Goal: Transaction & Acquisition: Download file/media

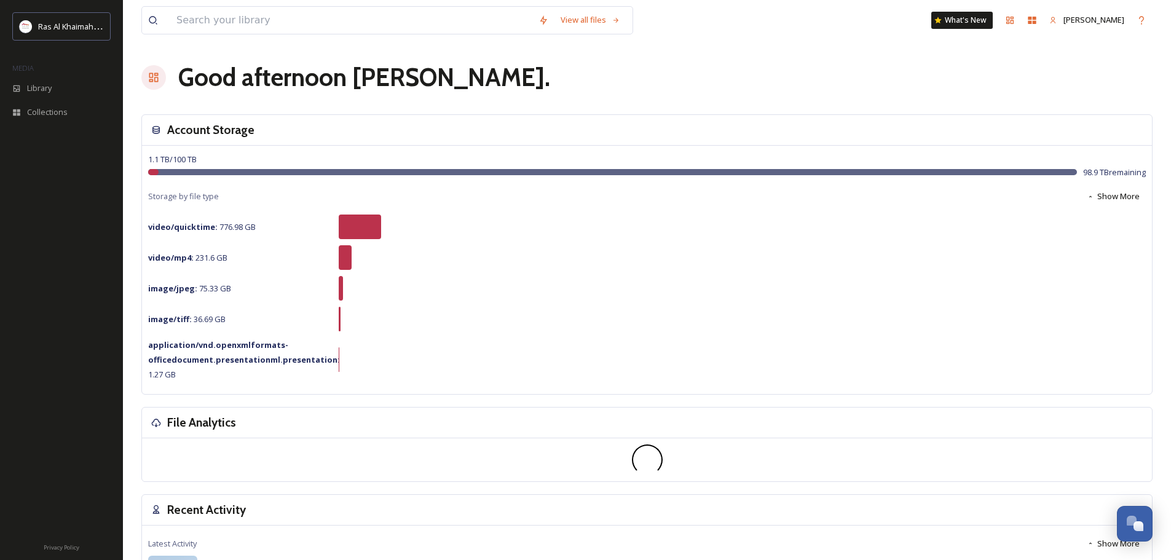
click at [41, 344] on div at bounding box center [61, 338] width 123 height 390
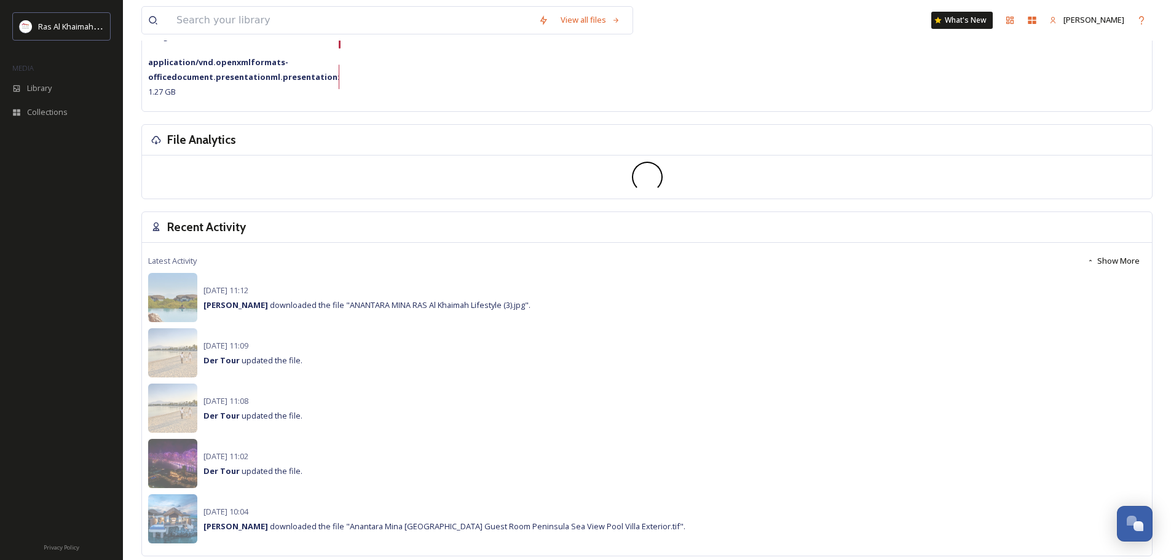
scroll to position [307, 0]
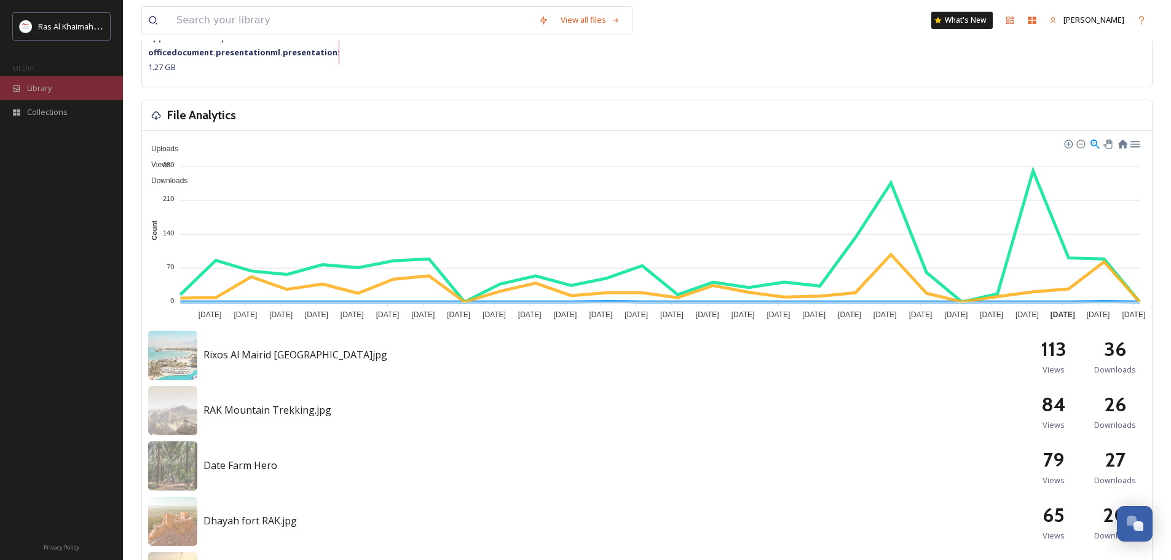
click at [69, 92] on div "Library" at bounding box center [61, 88] width 123 height 24
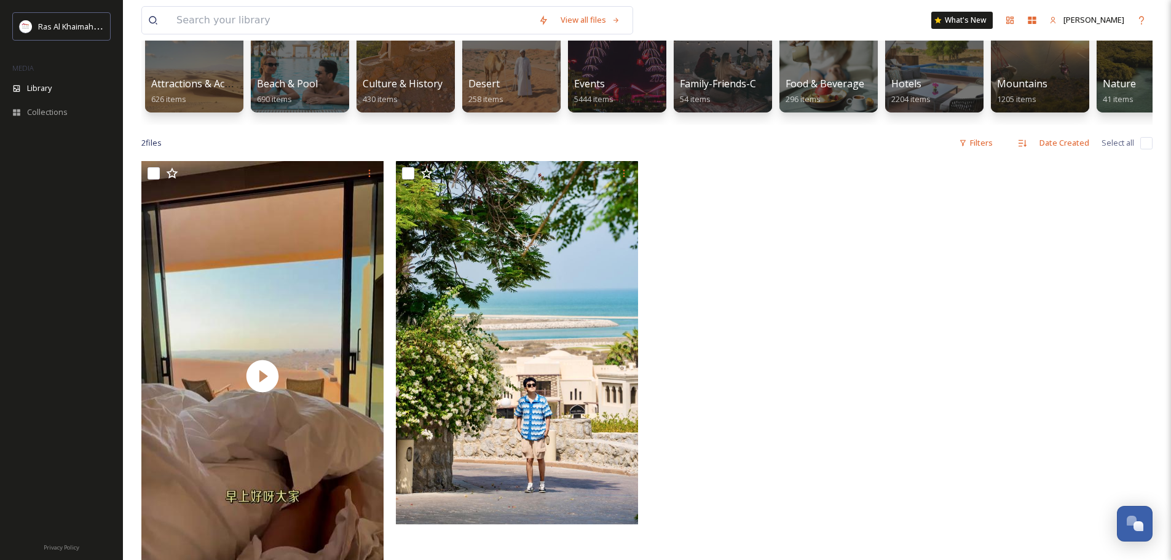
scroll to position [61, 0]
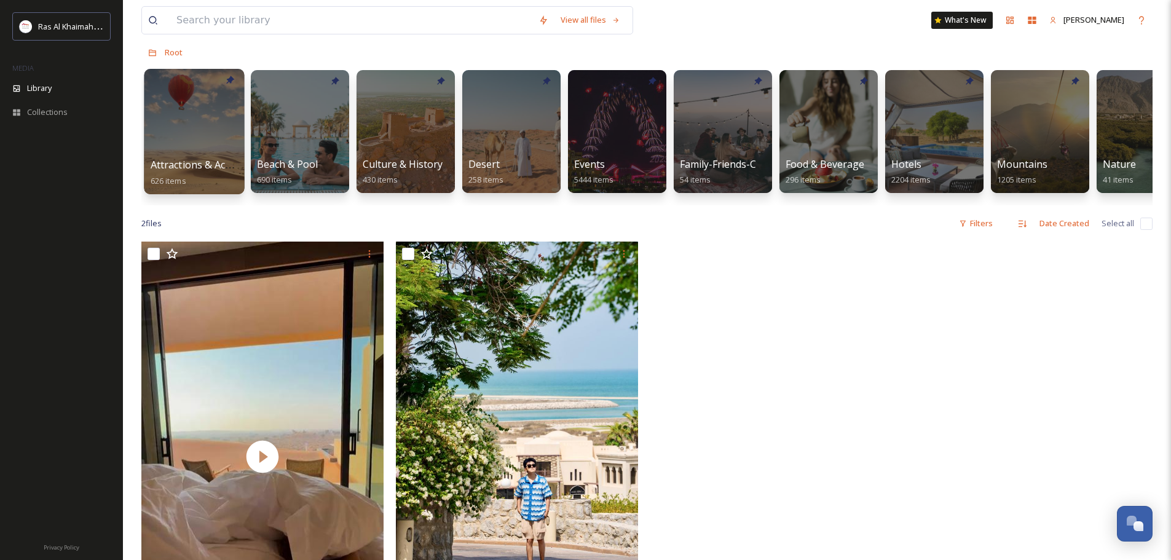
click at [215, 135] on div at bounding box center [194, 131] width 100 height 125
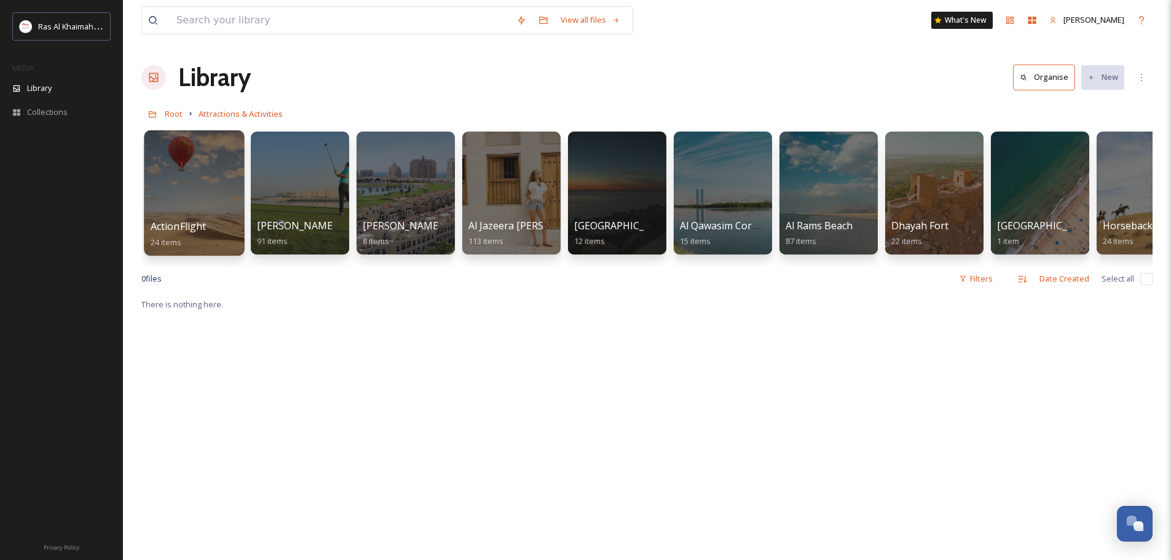
click at [178, 162] on div at bounding box center [194, 192] width 100 height 125
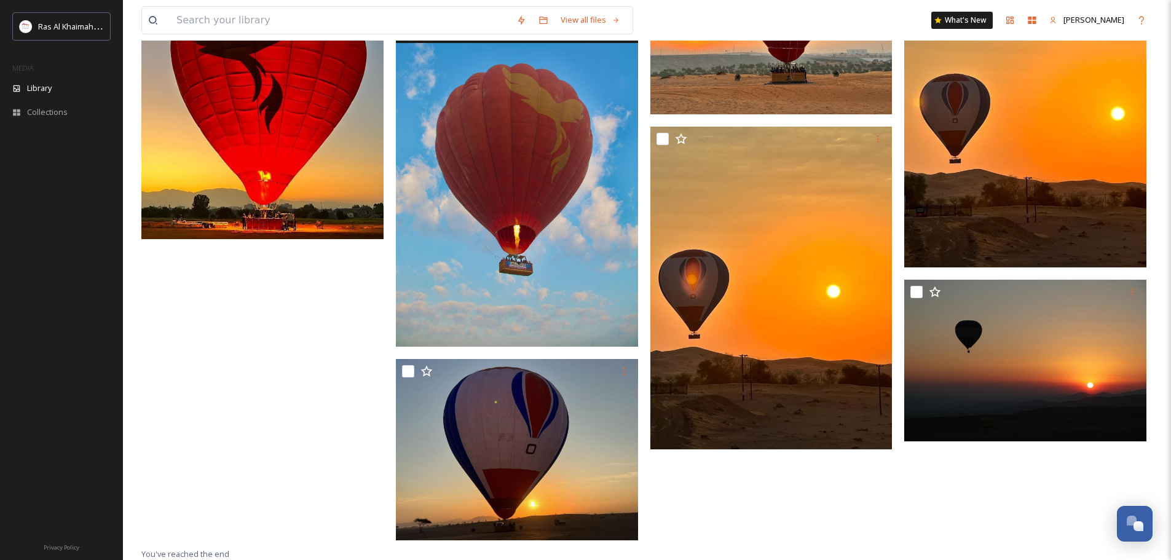
scroll to position [1283, 0]
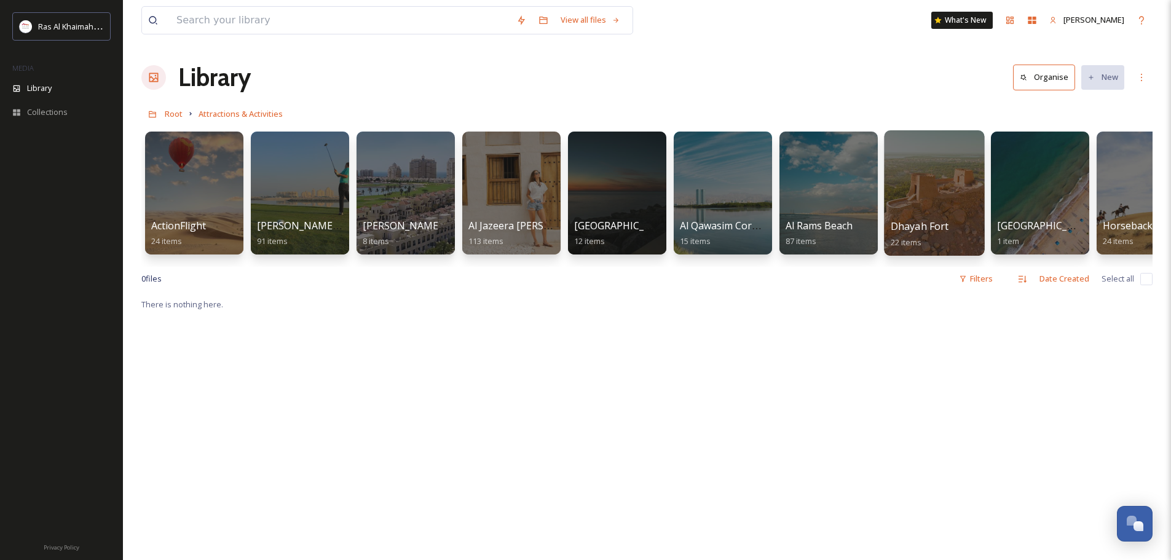
click at [904, 175] on div at bounding box center [934, 192] width 100 height 125
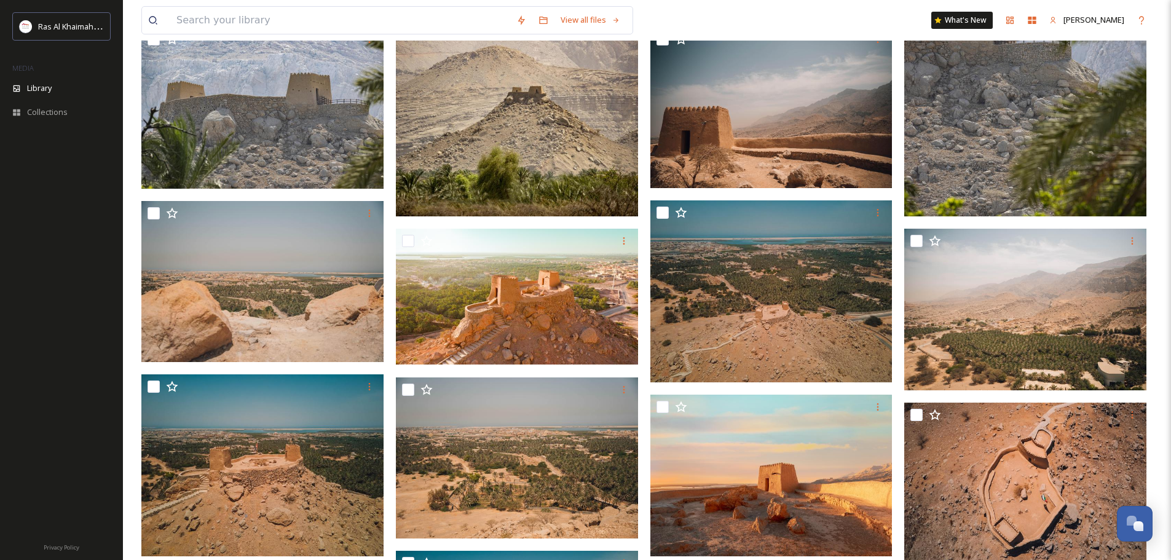
scroll to position [307, 0]
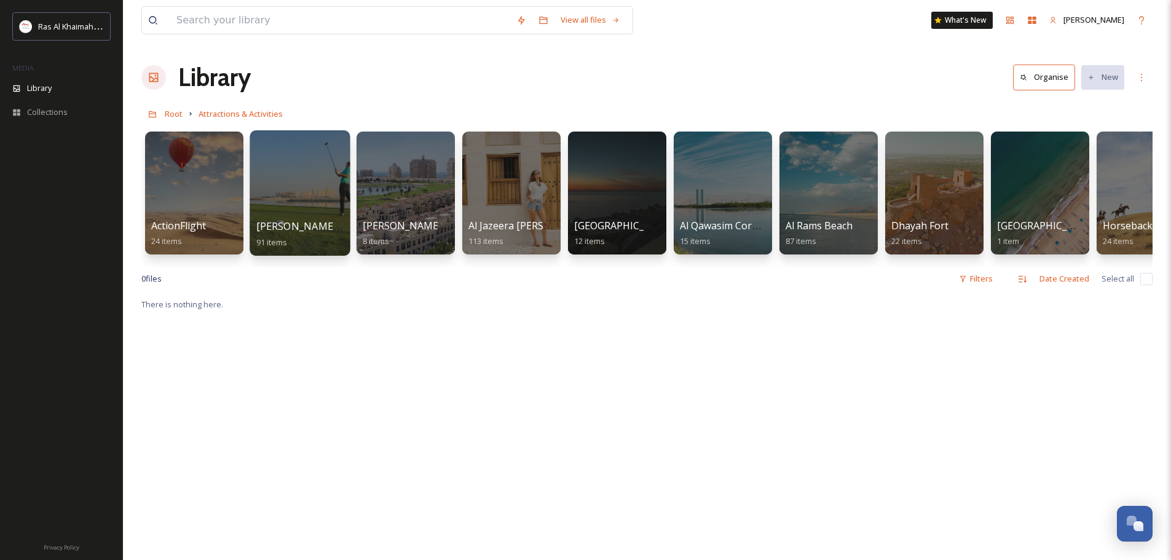
click at [313, 201] on div at bounding box center [299, 192] width 100 height 125
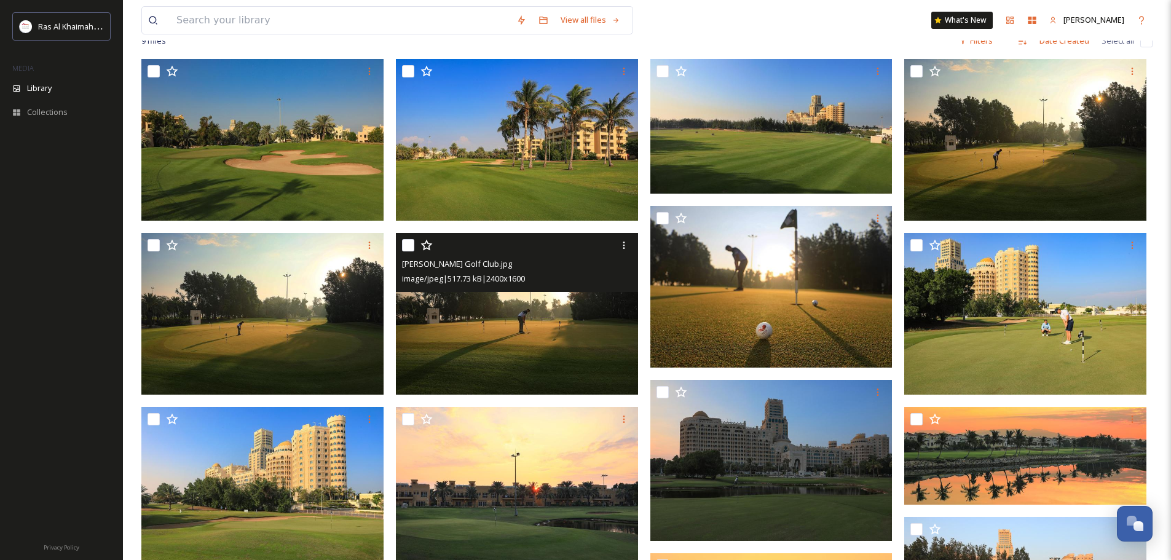
scroll to position [307, 0]
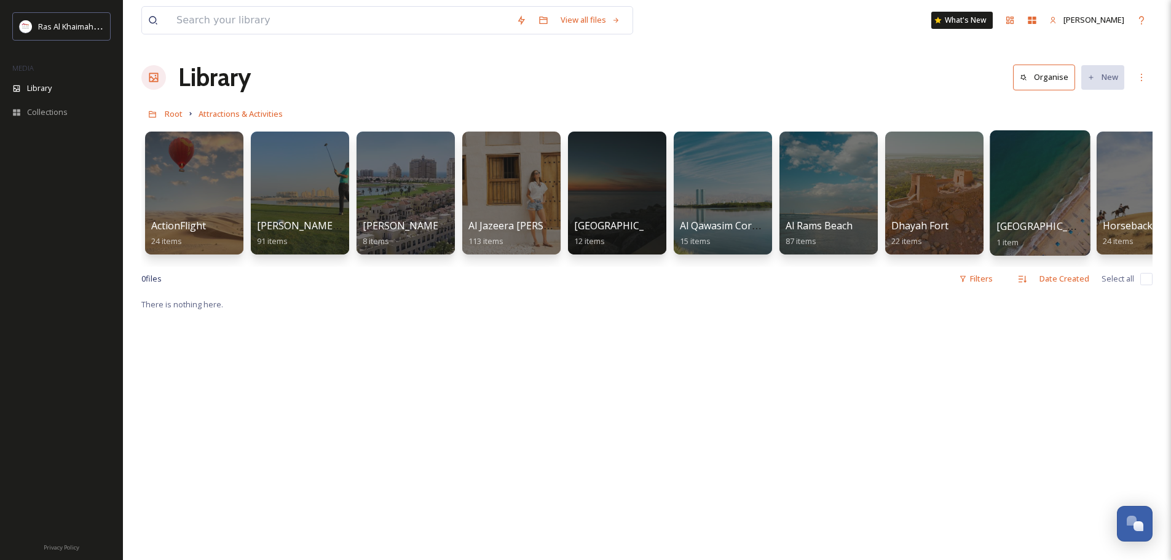
click at [1030, 234] on div "Flamingo Beach 1 item" at bounding box center [1040, 234] width 88 height 31
click at [1016, 213] on div at bounding box center [1039, 192] width 100 height 125
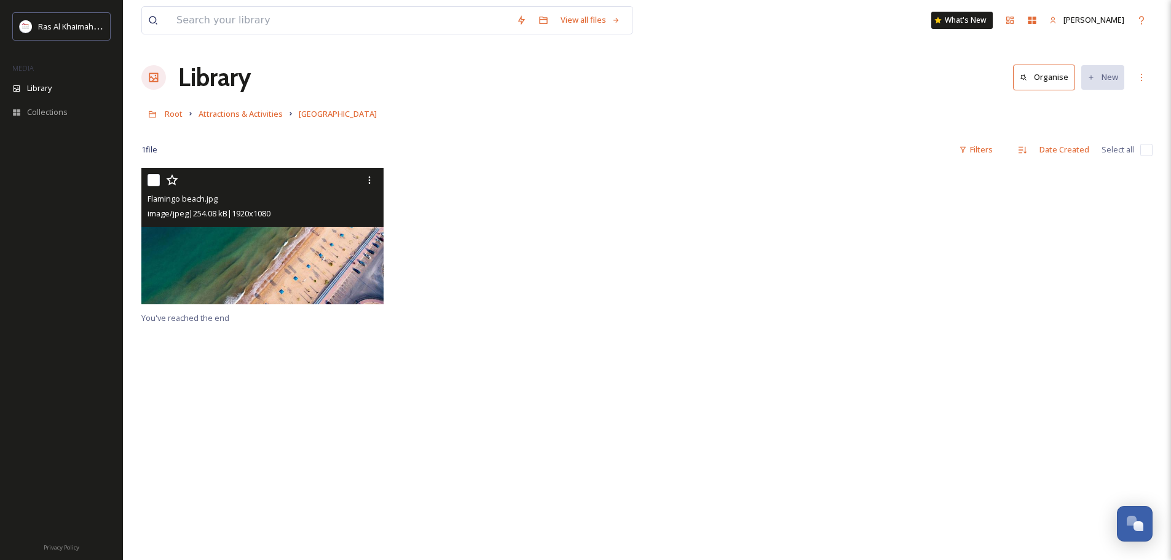
click at [272, 241] on img at bounding box center [262, 236] width 242 height 136
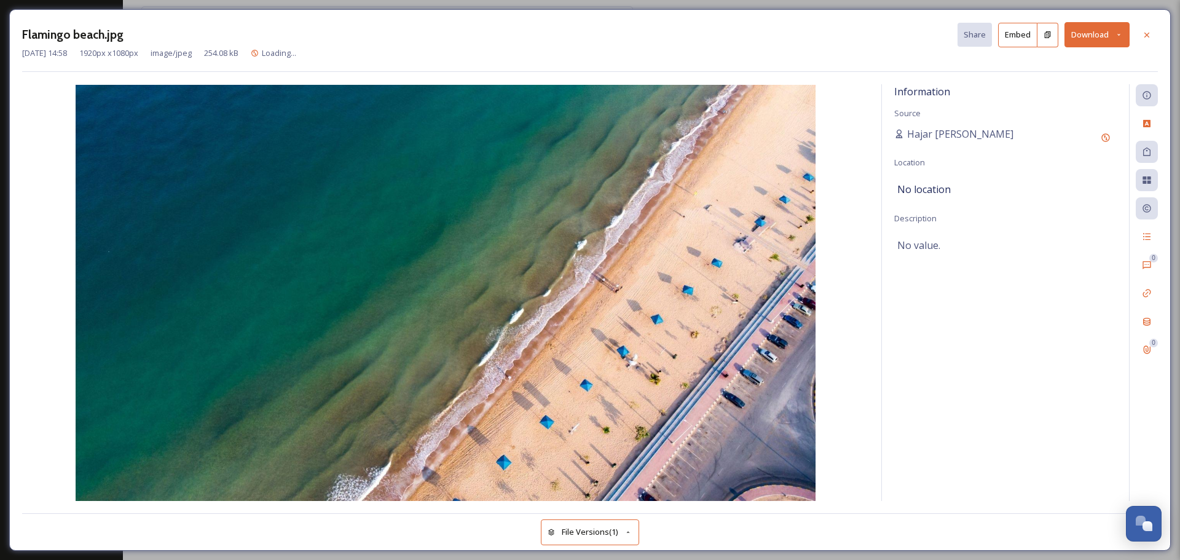
click at [1077, 30] on button "Download" at bounding box center [1096, 34] width 65 height 25
click at [1048, 57] on div "Download Original (1920 x 1080)" at bounding box center [1064, 63] width 128 height 24
